Goal: Browse casually: Explore the website without a specific task or goal

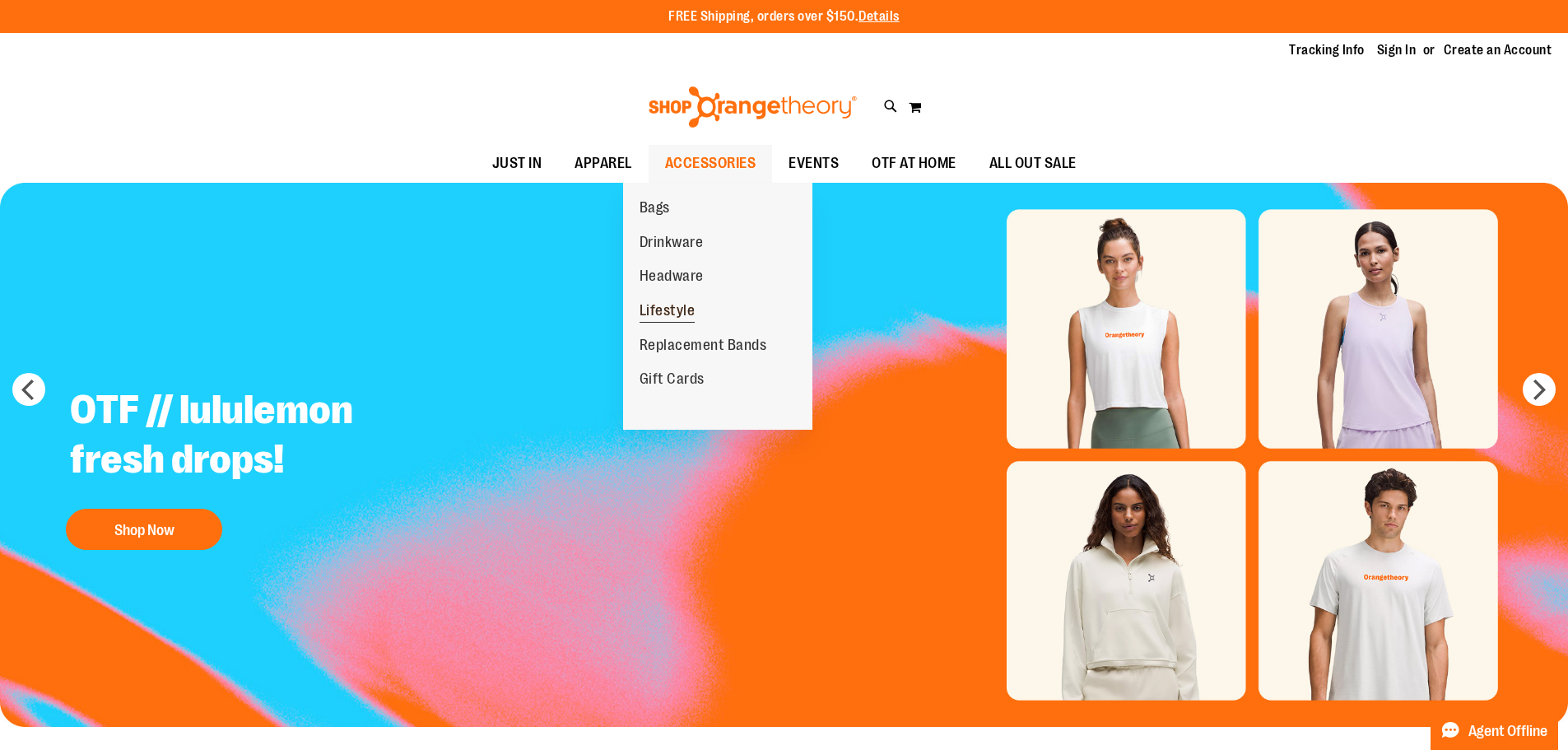
click at [671, 303] on span "Lifestyle" at bounding box center [668, 312] width 56 height 21
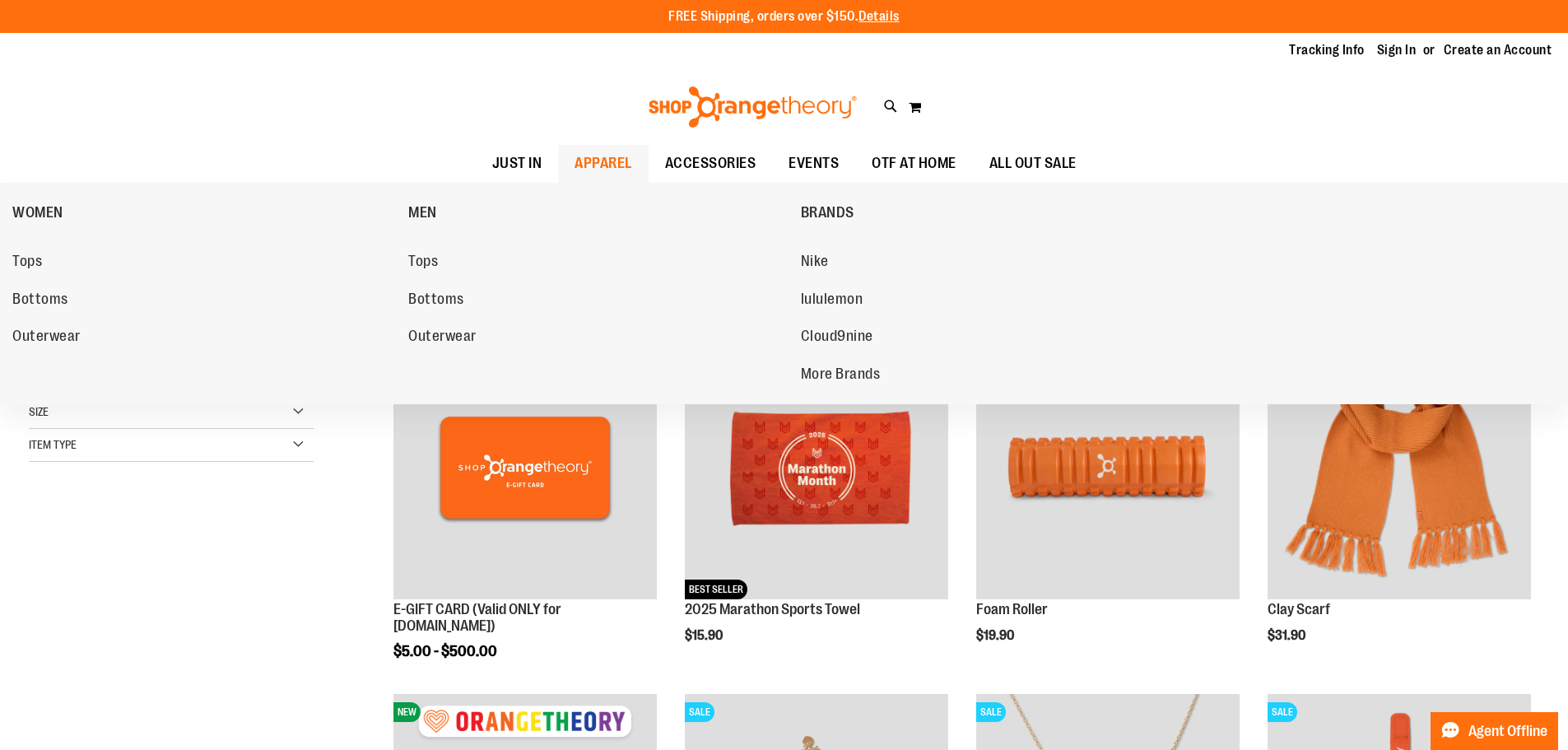
click at [591, 148] on span "APPAREL" at bounding box center [603, 163] width 57 height 37
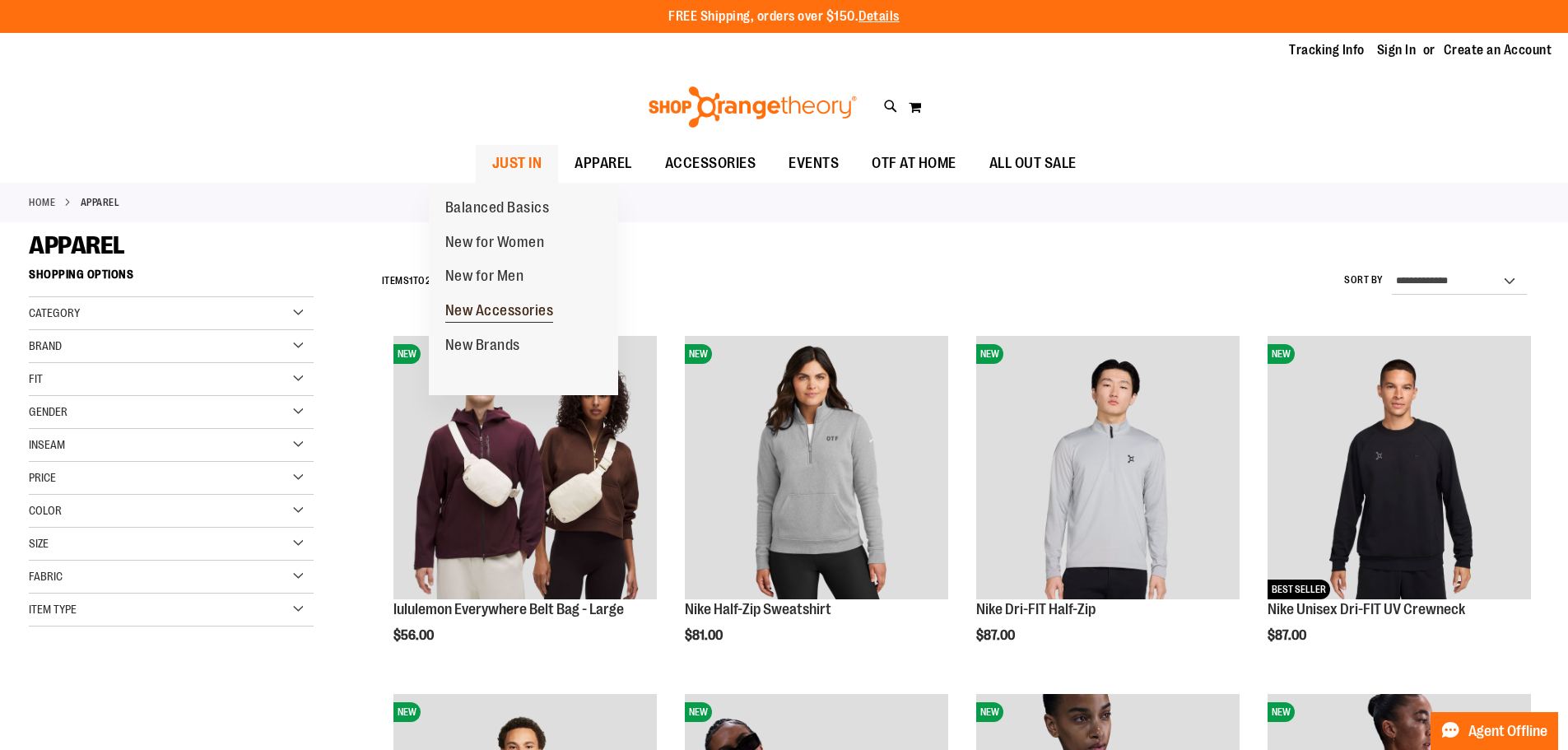
click at [491, 306] on span "New Accessories" at bounding box center [500, 312] width 109 height 21
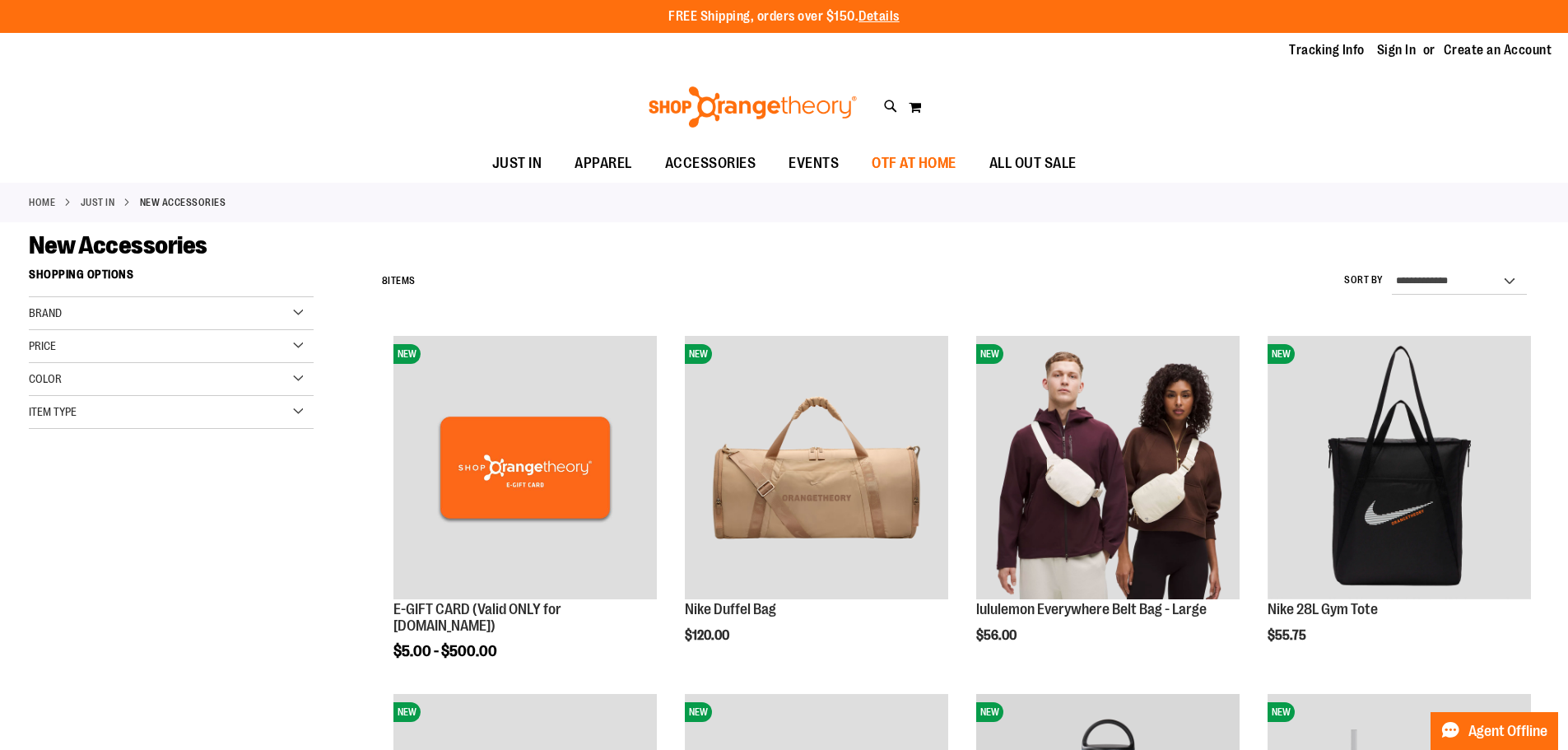
click at [937, 162] on span "OTF AT HOME" at bounding box center [914, 163] width 85 height 37
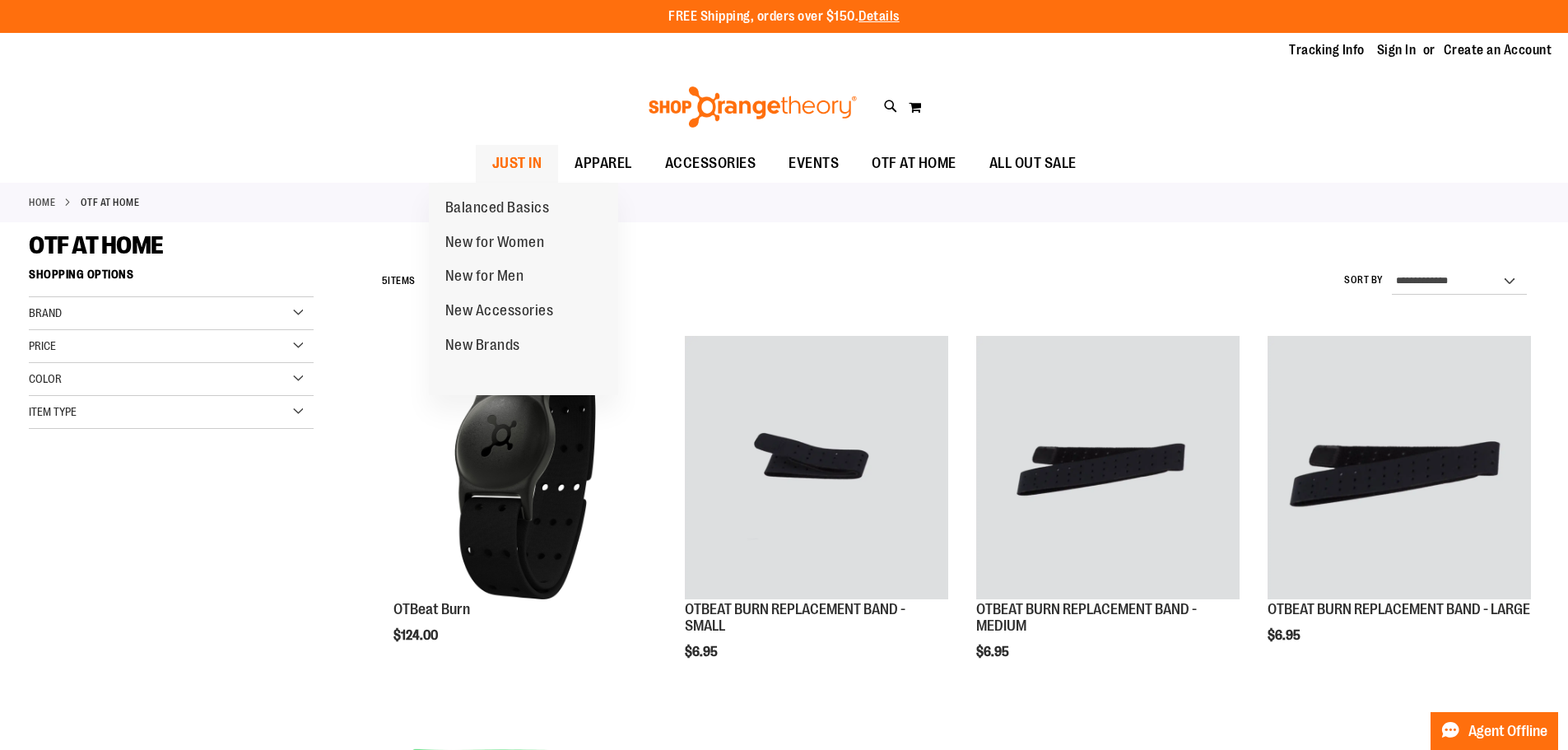
click at [493, 159] on span "JUST IN" at bounding box center [518, 163] width 50 height 37
